Goal: Transaction & Acquisition: Purchase product/service

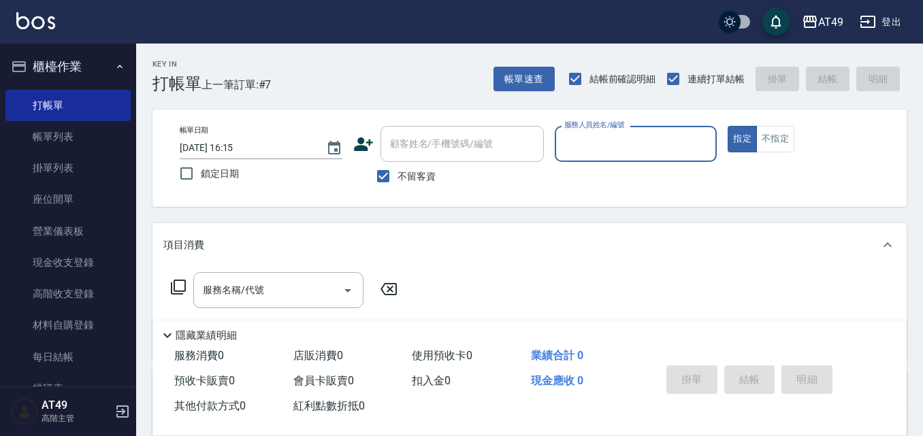
click at [608, 149] on input "服務人員姓名/編號" at bounding box center [636, 144] width 150 height 24
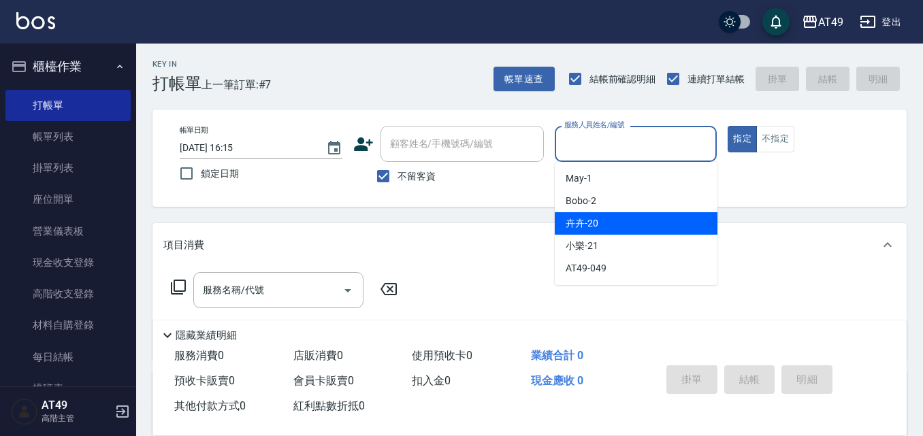
click at [613, 225] on div "卉卉 -20" at bounding box center [636, 223] width 163 height 22
type input "卉卉-20"
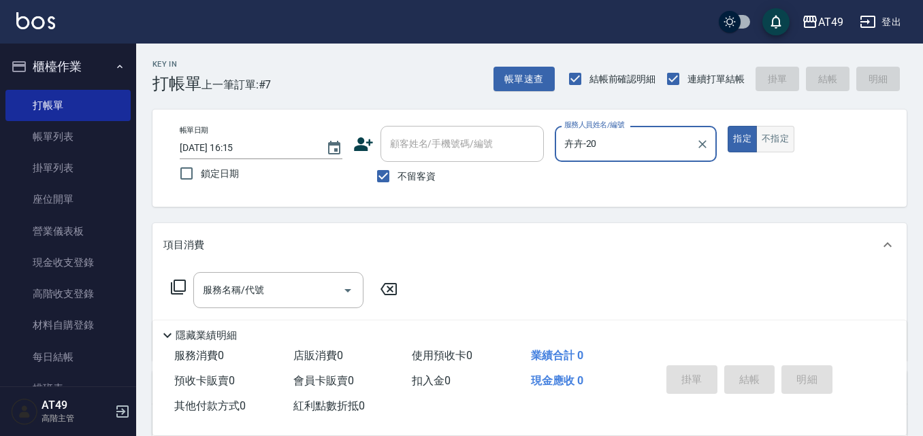
click at [770, 140] on button "不指定" at bounding box center [775, 139] width 38 height 27
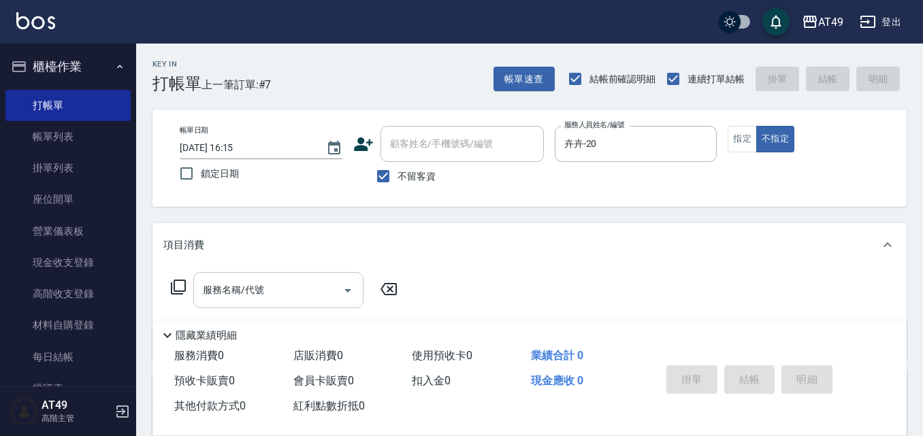
click at [300, 283] on input "服務名稱/代號" at bounding box center [268, 290] width 138 height 24
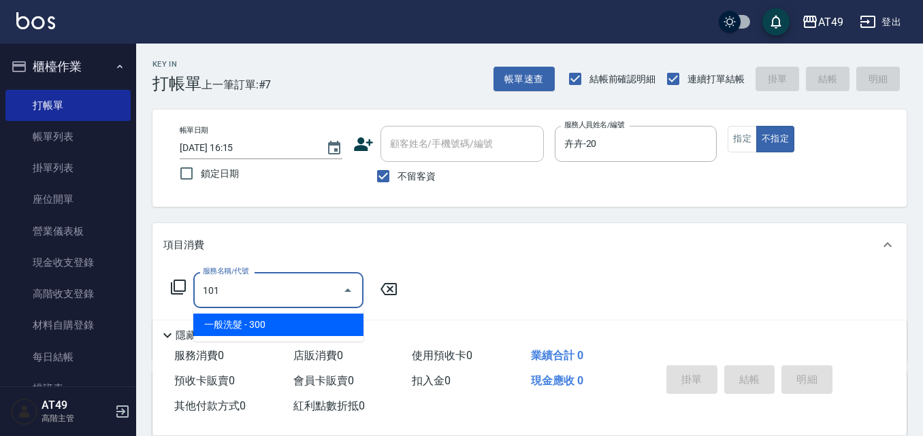
click at [298, 322] on span "一般洗髮 - 300" at bounding box center [278, 325] width 170 height 22
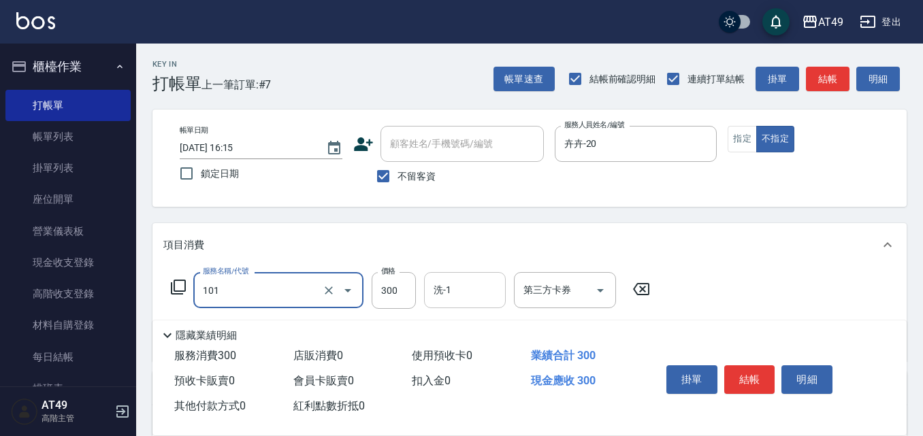
type input "一般洗髮(101)"
click at [498, 293] on input "洗-1" at bounding box center [464, 290] width 69 height 24
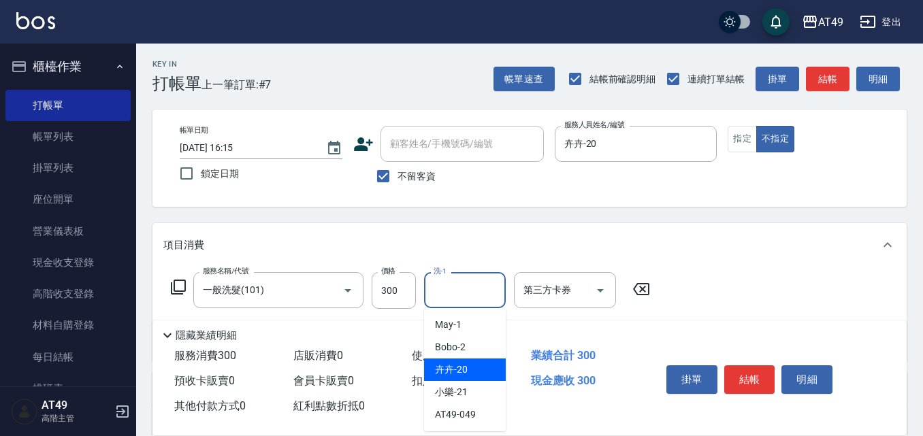
click at [471, 373] on div "卉卉 -20" at bounding box center [465, 370] width 82 height 22
type input "卉卉-20"
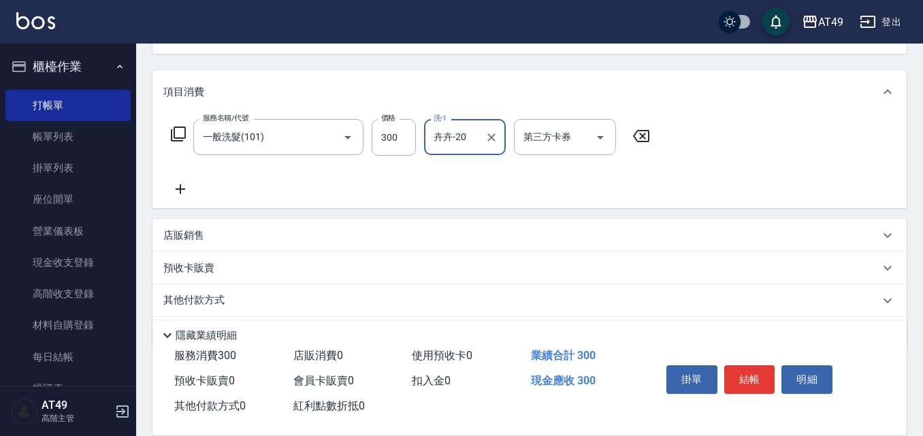
scroll to position [129, 0]
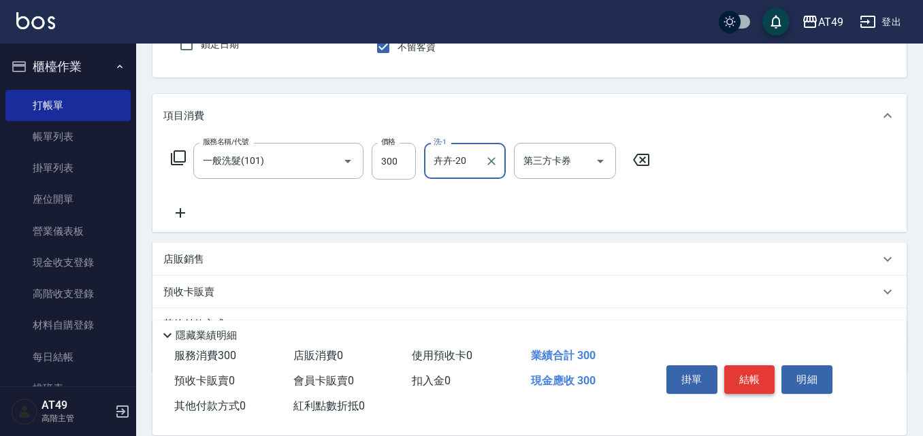
click at [749, 385] on button "結帳" at bounding box center [749, 380] width 51 height 29
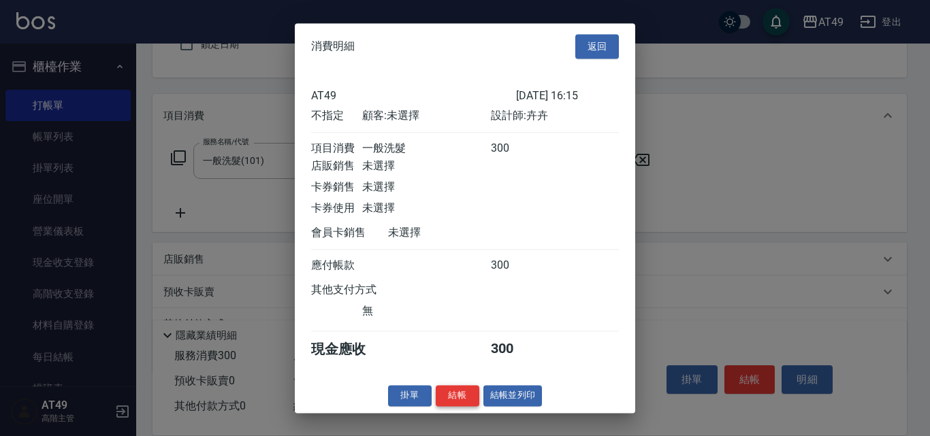
click at [457, 406] on button "結帳" at bounding box center [458, 395] width 44 height 21
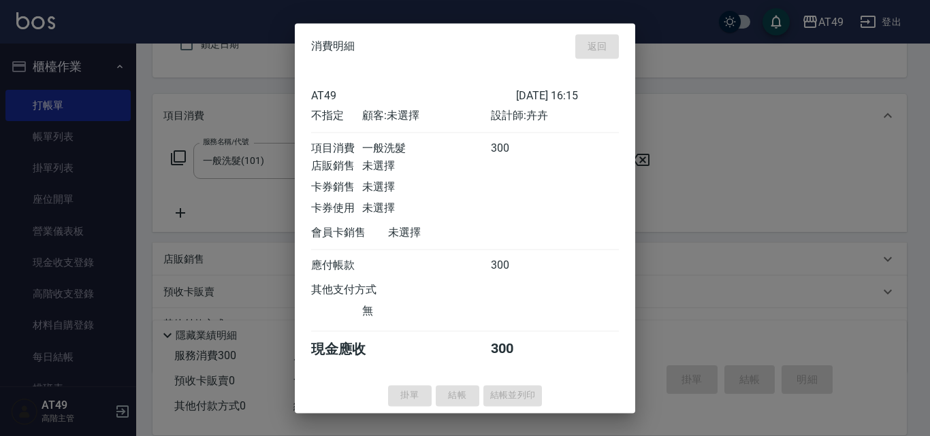
type input "[DATE] 18:51"
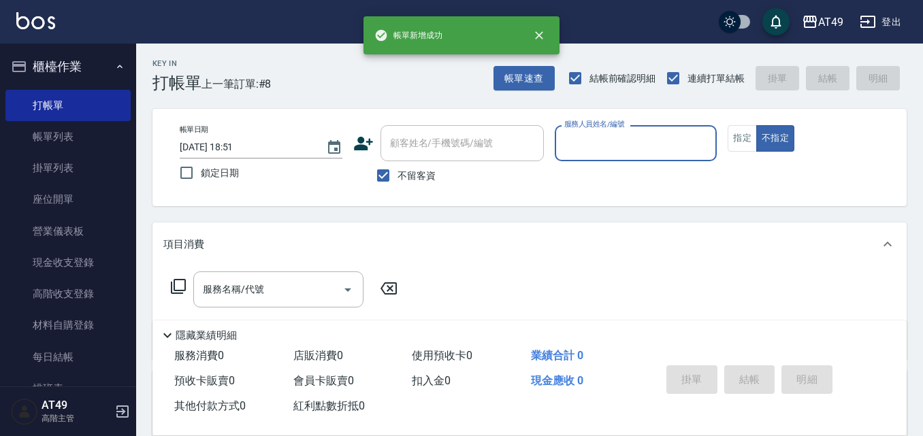
scroll to position [0, 0]
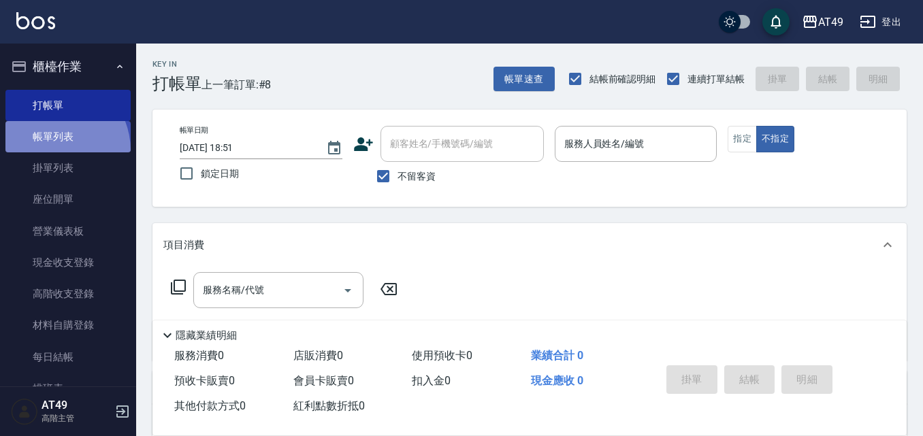
click at [48, 151] on link "帳單列表" at bounding box center [67, 136] width 125 height 31
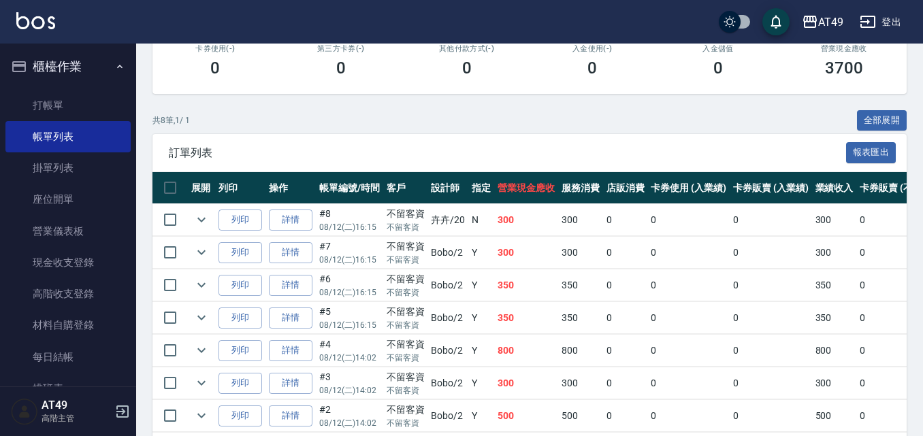
scroll to position [69, 0]
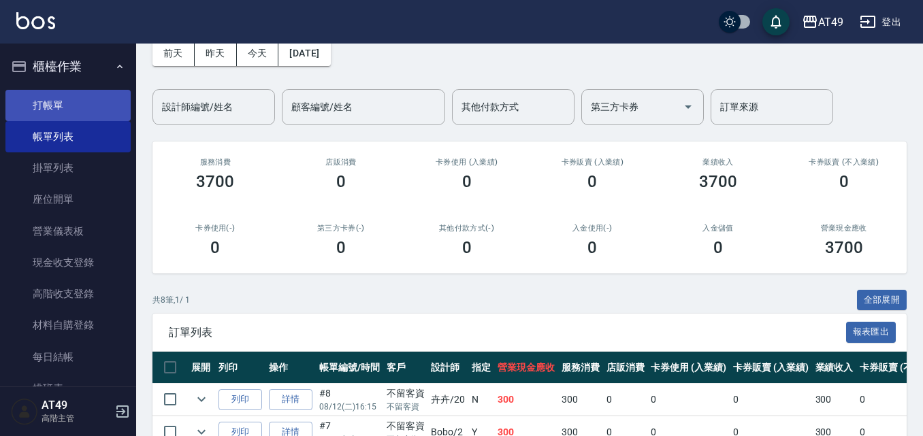
click at [76, 115] on link "打帳單" at bounding box center [67, 105] width 125 height 31
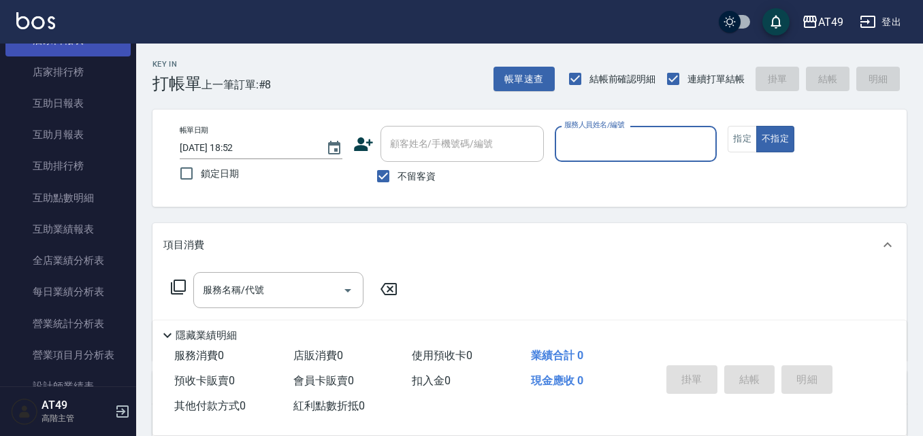
scroll to position [817, 0]
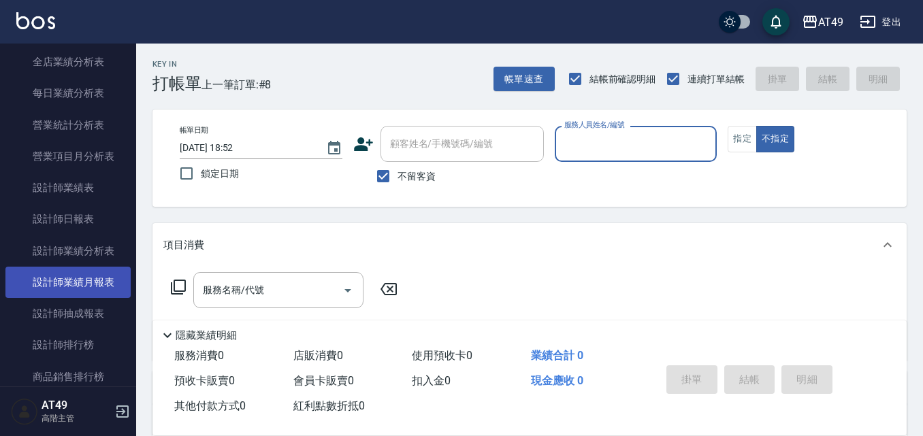
click at [116, 278] on link "設計師業績月報表" at bounding box center [67, 282] width 125 height 31
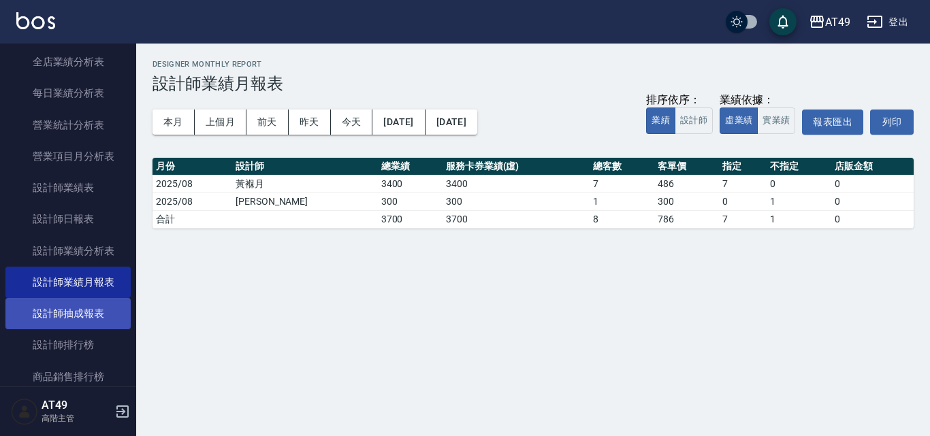
click at [103, 322] on link "設計師抽成報表" at bounding box center [67, 313] width 125 height 31
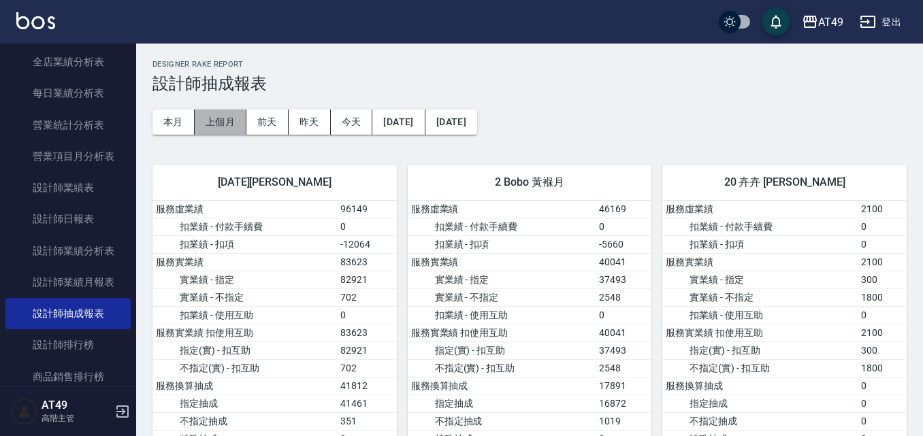
click at [222, 126] on button "上個月" at bounding box center [221, 122] width 52 height 25
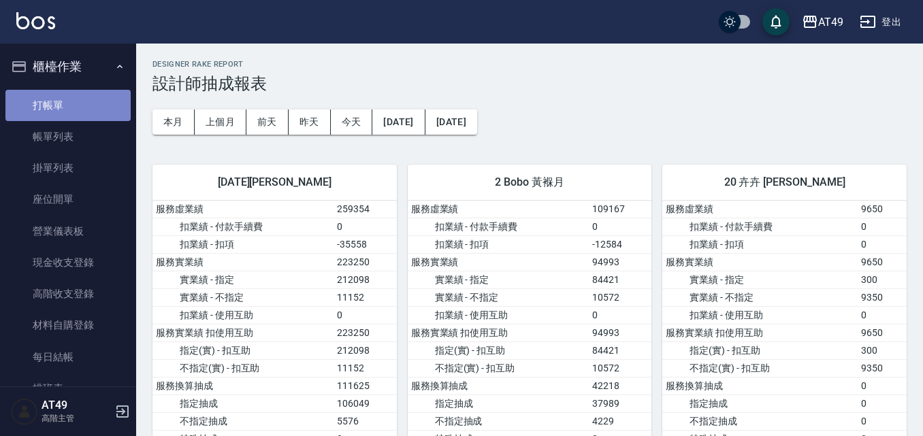
click at [82, 111] on link "打帳單" at bounding box center [67, 105] width 125 height 31
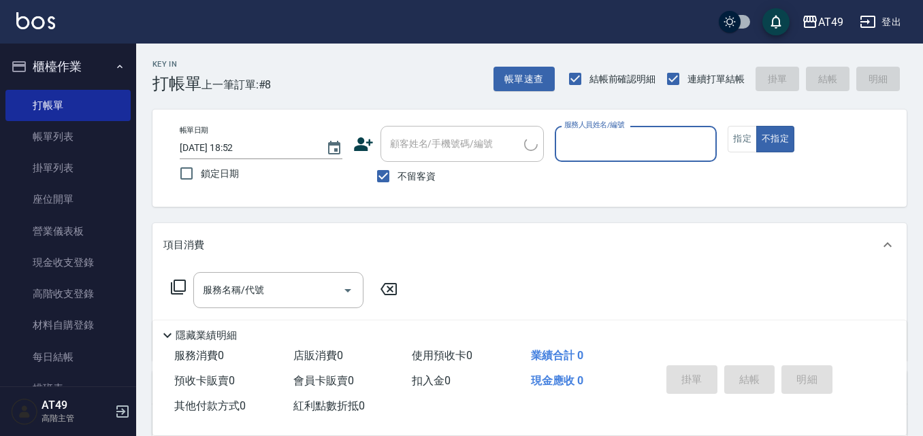
scroll to position [272, 0]
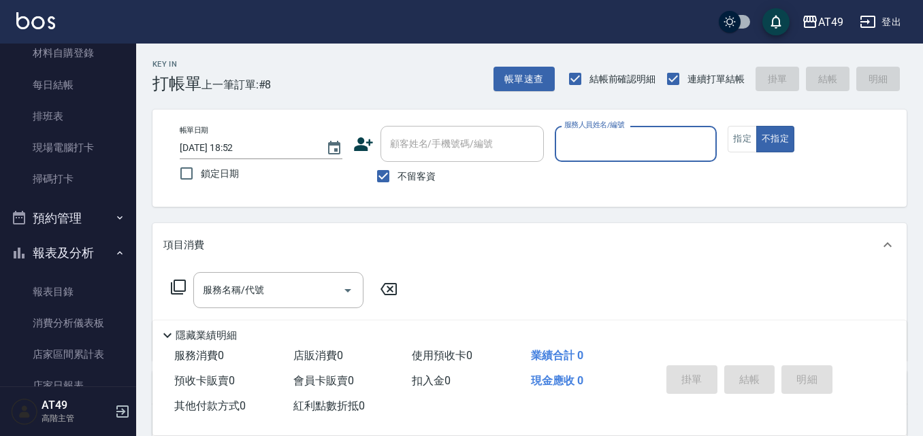
click at [82, 253] on button "報表及分析" at bounding box center [67, 253] width 125 height 35
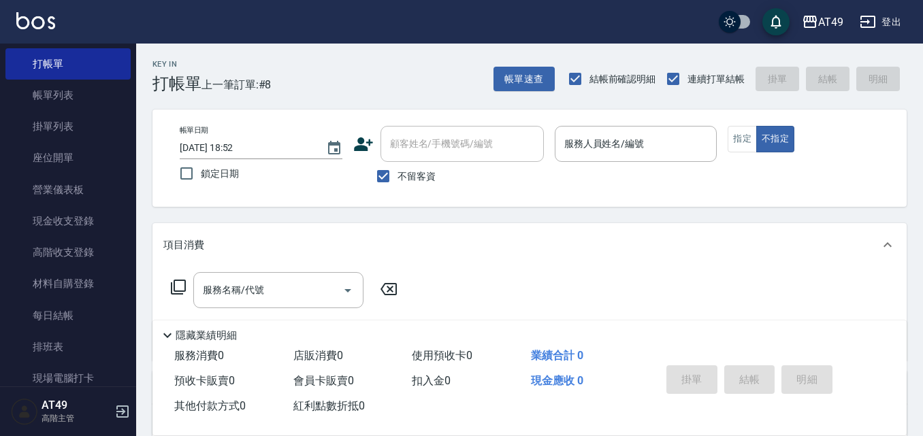
scroll to position [0, 0]
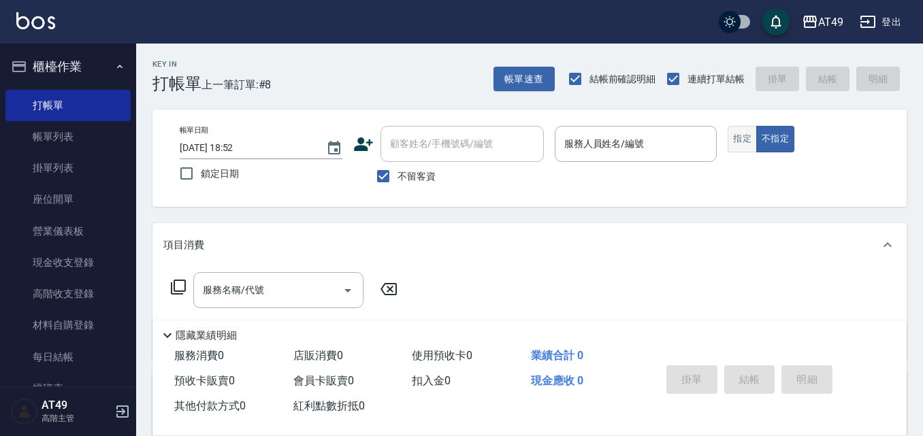
click at [743, 149] on button "指定" at bounding box center [742, 139] width 29 height 27
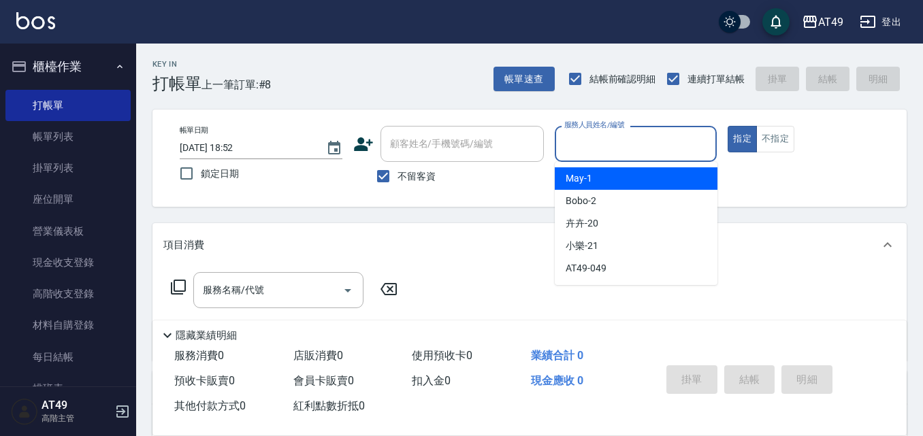
click at [657, 139] on input "服務人員姓名/編號" at bounding box center [636, 144] width 150 height 24
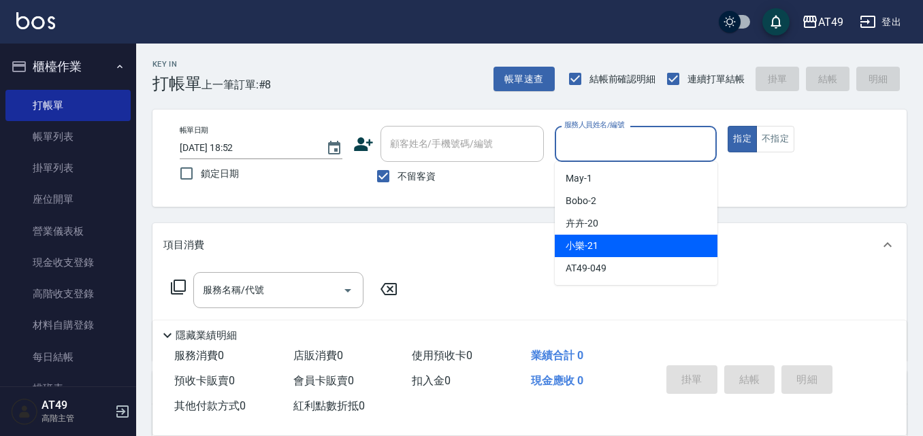
click at [573, 243] on span "小樂 -21" at bounding box center [582, 246] width 33 height 14
type input "小樂-21"
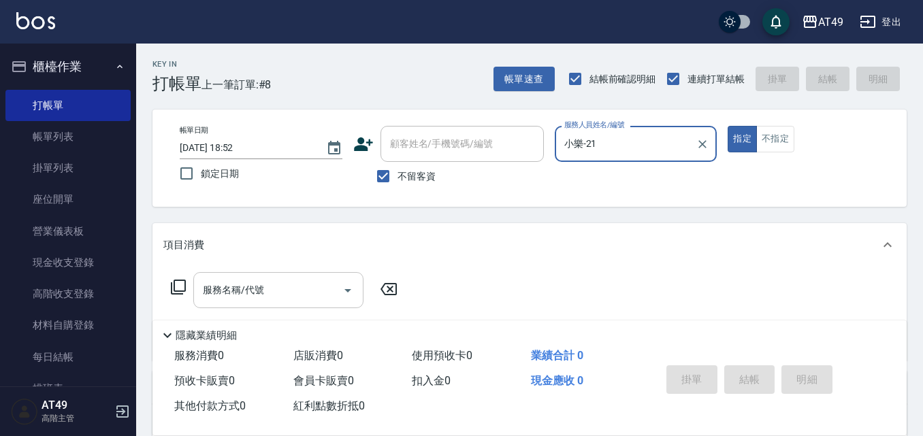
click at [253, 292] on input "服務名稱/代號" at bounding box center [268, 290] width 138 height 24
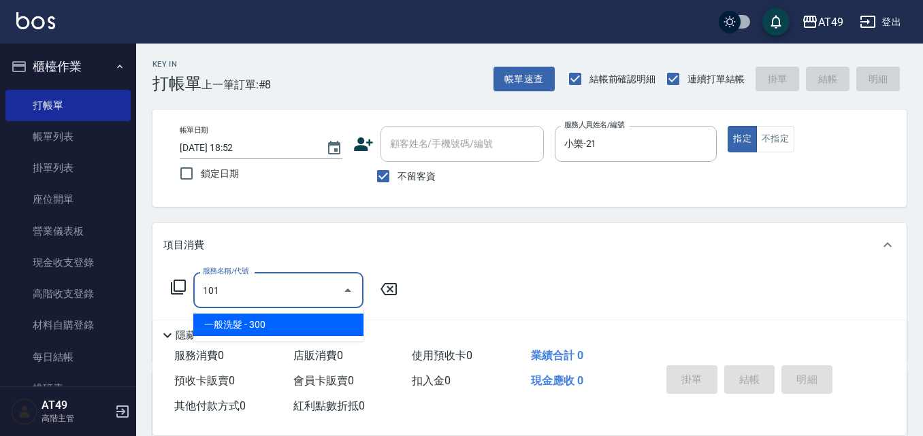
click at [264, 325] on span "一般洗髮 - 300" at bounding box center [278, 325] width 170 height 22
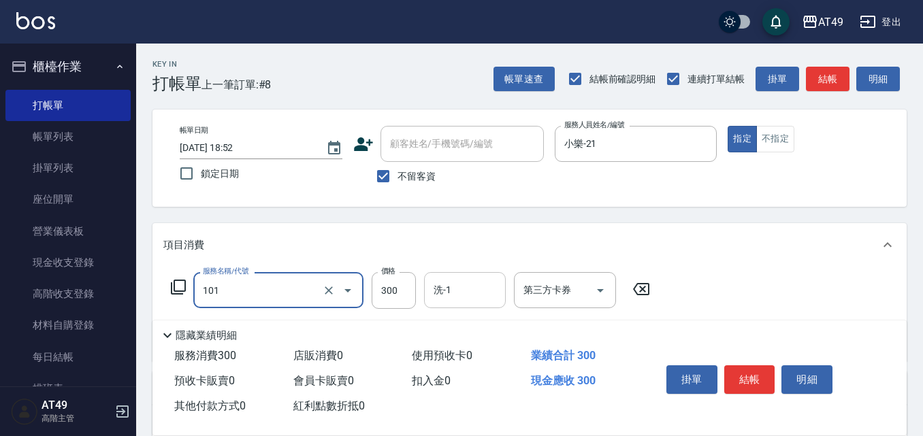
type input "一般洗髮(101)"
click at [491, 298] on input "洗-1" at bounding box center [464, 290] width 69 height 24
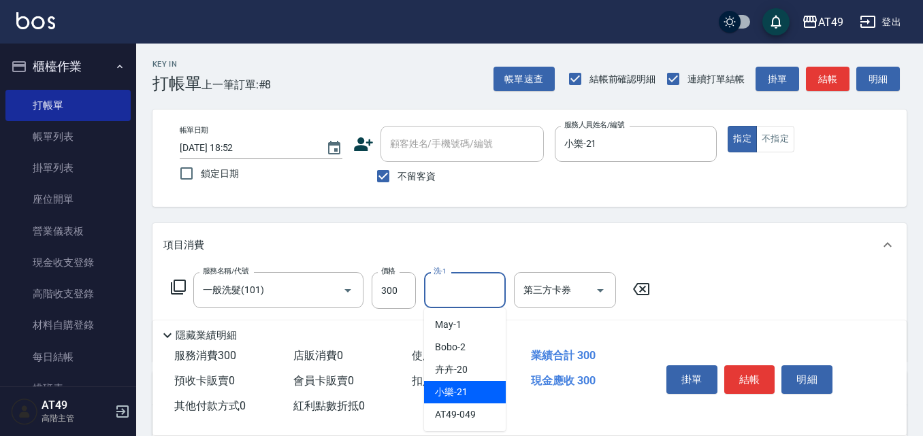
click at [458, 394] on span "小樂 -21" at bounding box center [451, 392] width 33 height 14
type input "小樂-21"
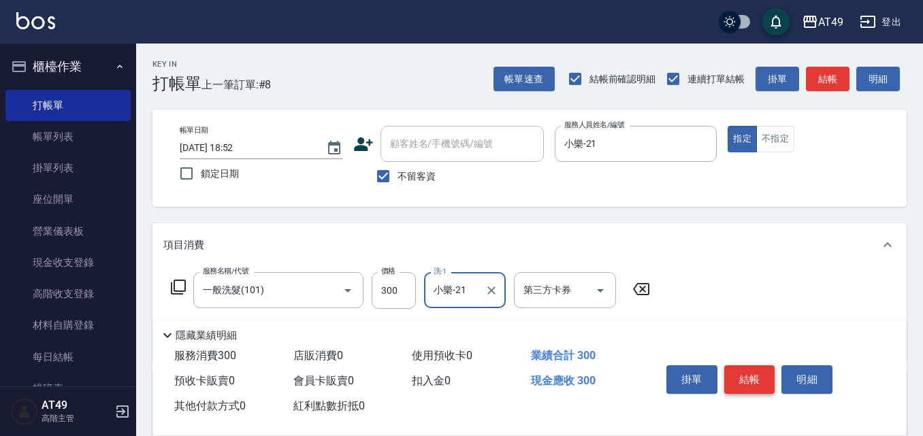
click at [751, 376] on button "結帳" at bounding box center [749, 380] width 51 height 29
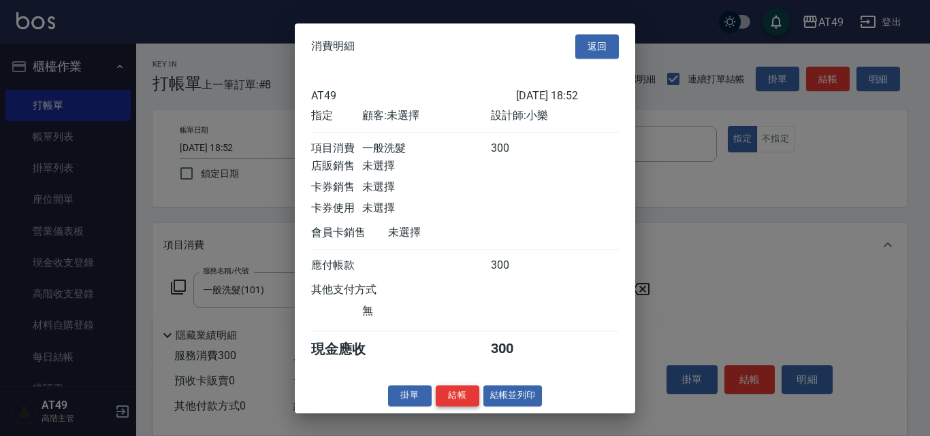
click at [445, 406] on button "結帳" at bounding box center [458, 395] width 44 height 21
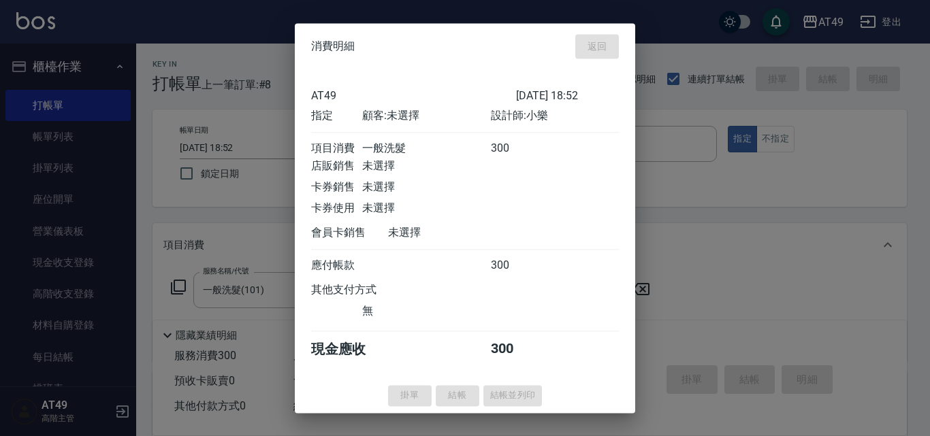
type input "[DATE] 19:13"
